Goal: Task Accomplishment & Management: Manage account settings

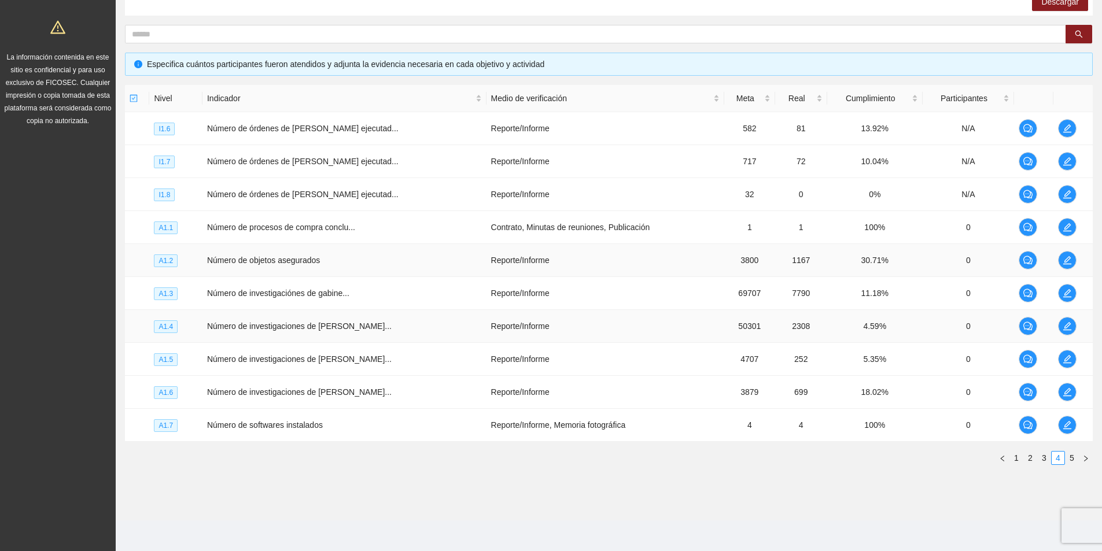
scroll to position [205, 0]
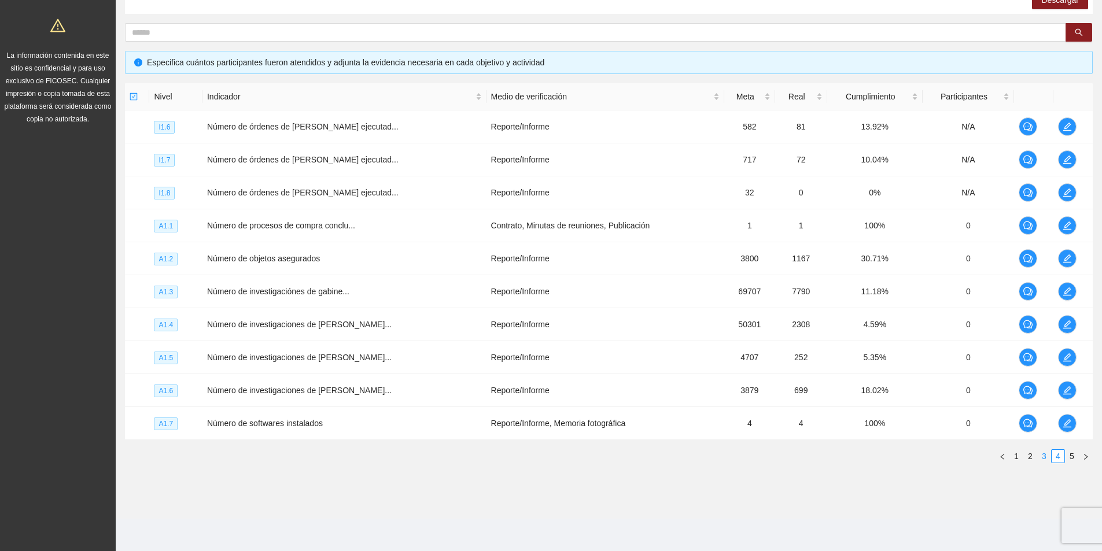
click at [1042, 458] on link "3" at bounding box center [1044, 456] width 13 height 13
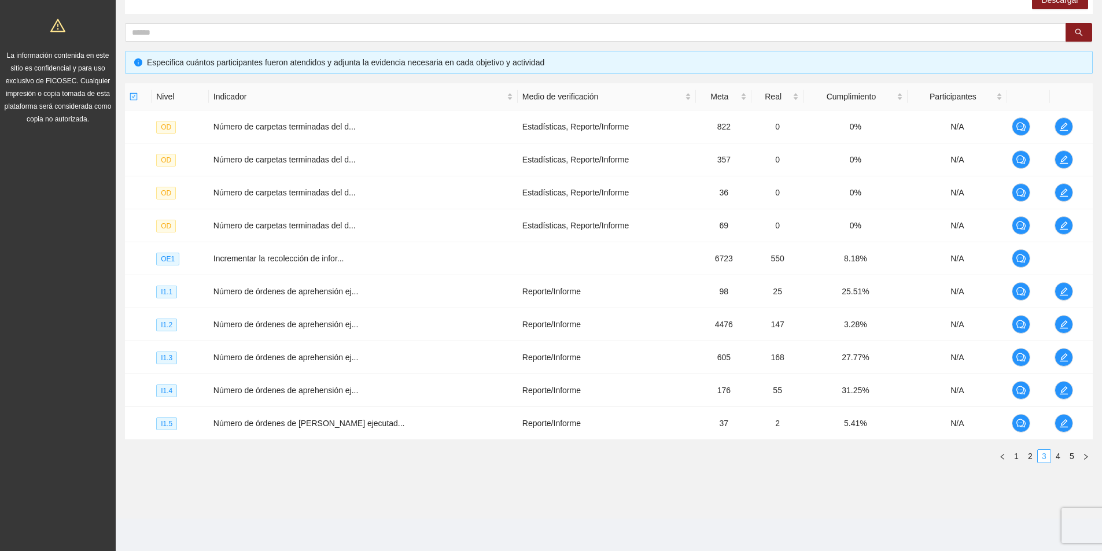
click at [1041, 458] on link "3" at bounding box center [1044, 456] width 13 height 13
click at [1031, 458] on link "2" at bounding box center [1030, 456] width 13 height 13
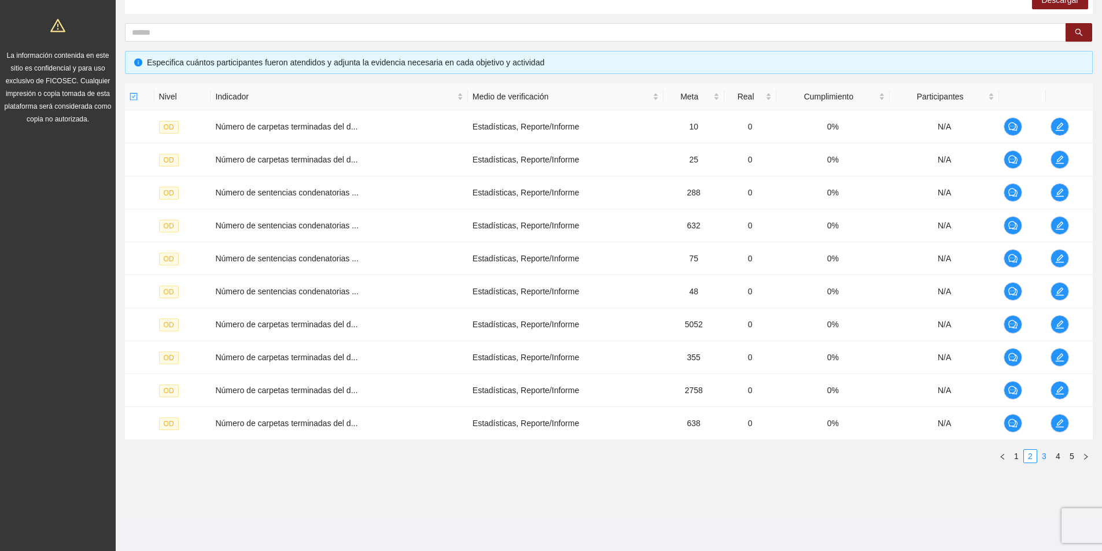
click at [1045, 456] on link "3" at bounding box center [1044, 456] width 13 height 13
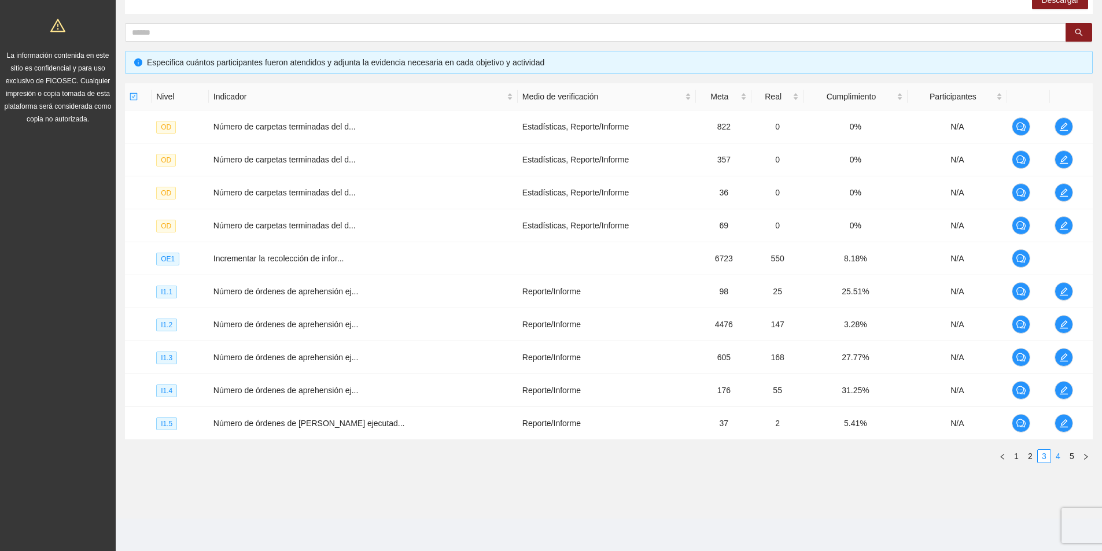
click at [1053, 456] on link "4" at bounding box center [1058, 456] width 13 height 13
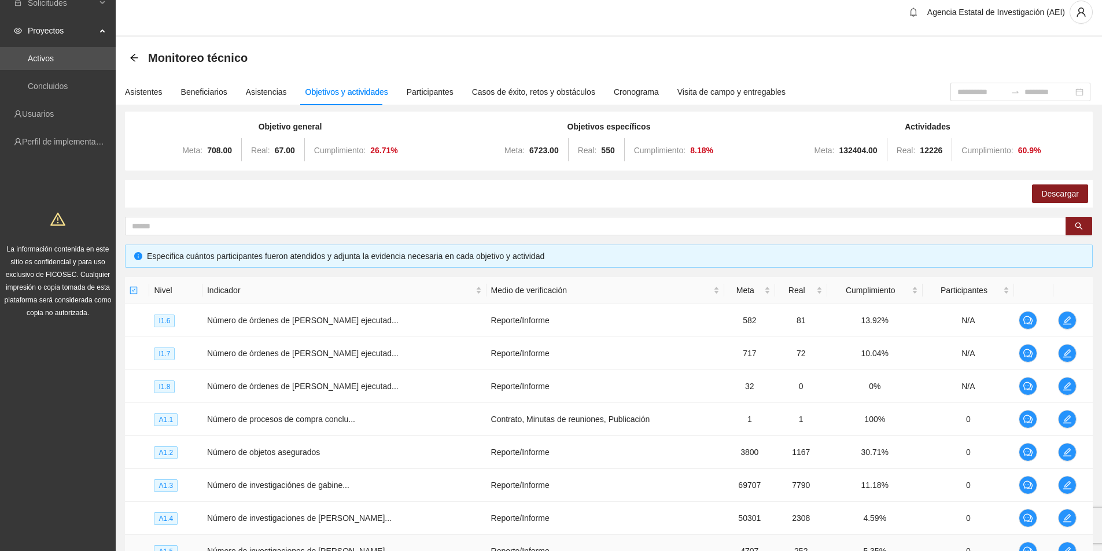
scroll to position [0, 0]
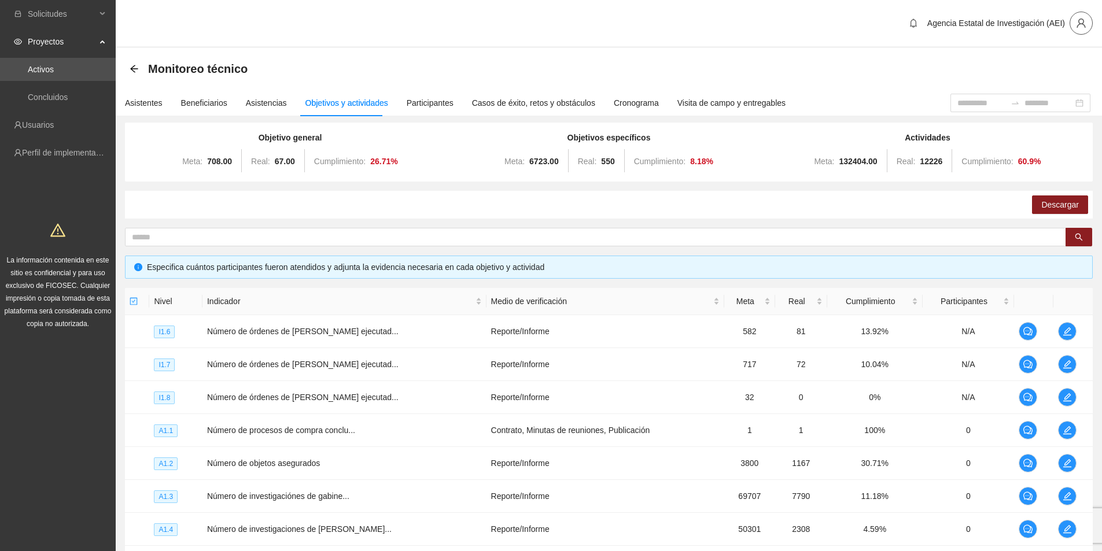
click at [1081, 31] on button "button" at bounding box center [1081, 23] width 23 height 23
click at [1034, 68] on span "Cerrar sesión" at bounding box center [1051, 67] width 73 height 13
